Goal: Communication & Community: Answer question/provide support

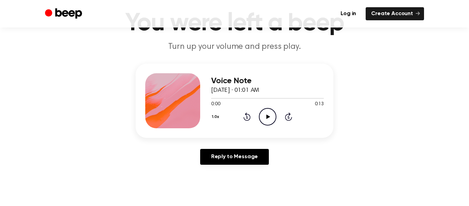
click at [267, 122] on icon "Play Audio" at bounding box center [268, 117] width 18 height 18
click at [275, 120] on icon "Play Audio" at bounding box center [268, 117] width 18 height 18
click at [268, 116] on icon at bounding box center [268, 116] width 4 height 4
click at [265, 111] on icon "Play Audio" at bounding box center [268, 117] width 18 height 18
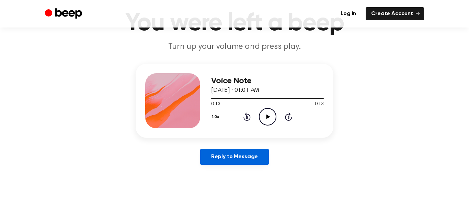
click at [242, 156] on link "Reply to Message" at bounding box center [234, 157] width 69 height 16
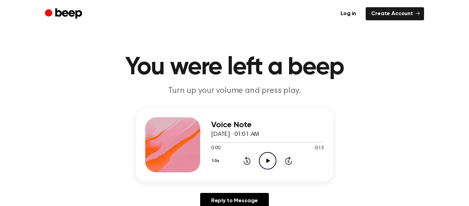
click at [263, 160] on icon "Play Audio" at bounding box center [268, 161] width 18 height 18
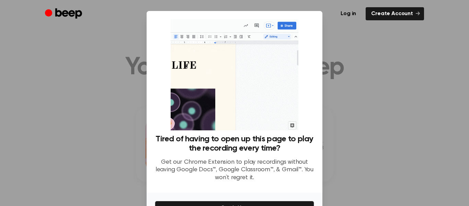
scroll to position [0, 0]
click at [402, 37] on div at bounding box center [234, 103] width 469 height 206
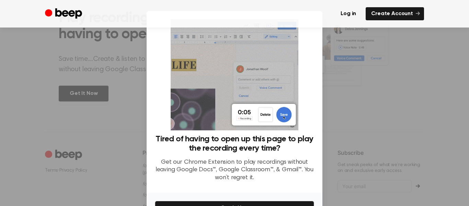
scroll to position [42, 0]
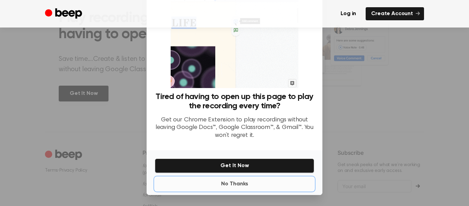
click at [241, 186] on button "No Thanks" at bounding box center [234, 184] width 159 height 14
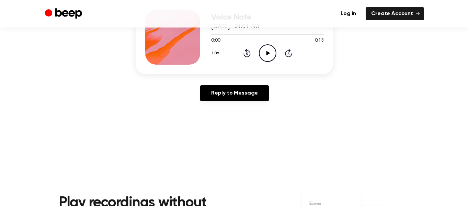
scroll to position [0, 0]
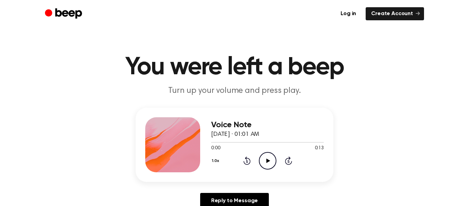
click at [271, 162] on icon "Play Audio" at bounding box center [268, 161] width 18 height 18
click at [269, 156] on icon "Play Audio" at bounding box center [268, 161] width 18 height 18
click at [271, 161] on icon "Play Audio" at bounding box center [268, 161] width 18 height 18
click at [270, 159] on icon "Play Audio" at bounding box center [268, 161] width 18 height 18
click at [267, 157] on icon "Play Audio" at bounding box center [268, 161] width 18 height 18
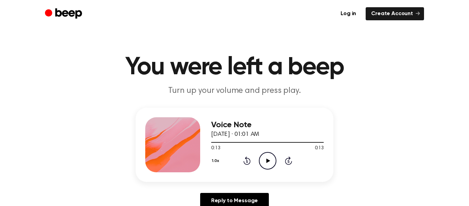
click at [271, 158] on icon "Play Audio" at bounding box center [268, 161] width 18 height 18
